Goal: Transaction & Acquisition: Purchase product/service

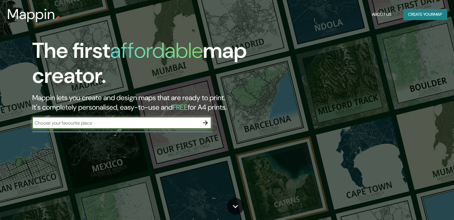
click at [418, 18] on button "Create your map" at bounding box center [425, 14] width 44 height 11
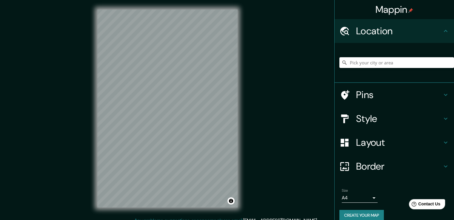
click at [368, 120] on h4 "Style" at bounding box center [399, 119] width 86 height 12
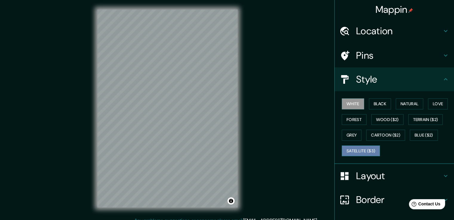
click at [351, 149] on button "Satellite ($3)" at bounding box center [361, 151] width 38 height 11
click at [376, 33] on h4 "Location" at bounding box center [399, 31] width 86 height 12
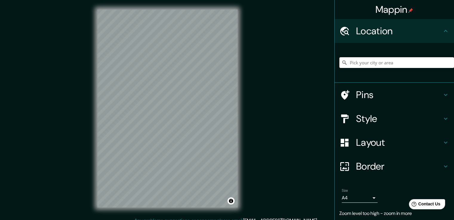
click at [379, 68] on input "Pick your city or area" at bounding box center [397, 62] width 115 height 11
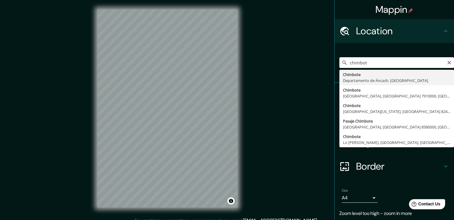
type input "Chimbote, [GEOGRAPHIC_DATA], [GEOGRAPHIC_DATA]"
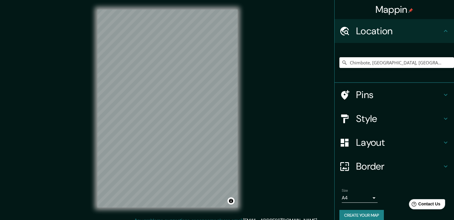
click at [85, 103] on div "Mappin Location [GEOGRAPHIC_DATA], [GEOGRAPHIC_DATA], [GEOGRAPHIC_DATA] Pins St…" at bounding box center [227, 113] width 454 height 227
